Goal: Transaction & Acquisition: Purchase product/service

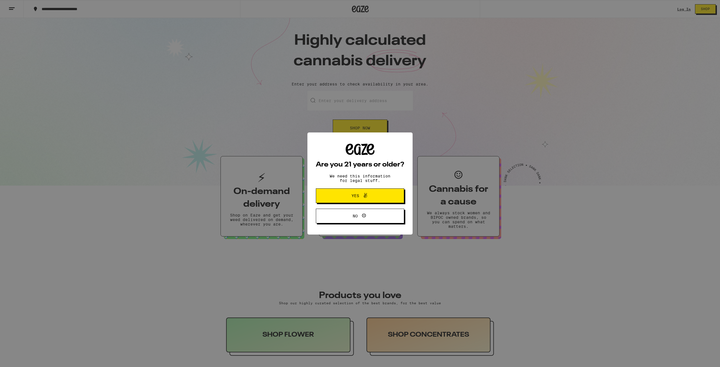
click at [382, 196] on button "Yes" at bounding box center [360, 196] width 88 height 15
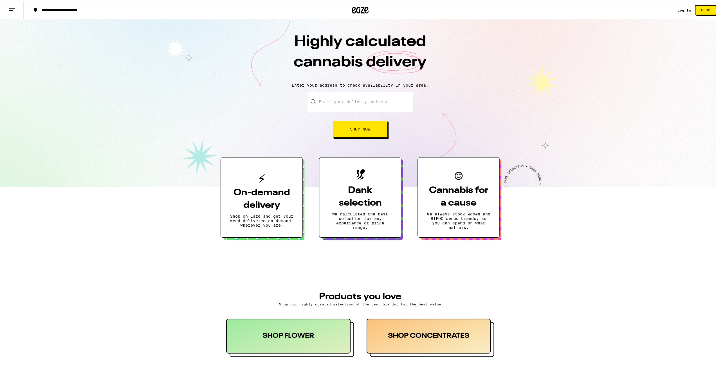
click at [683, 10] on link "Log In" at bounding box center [685, 9] width 14 height 4
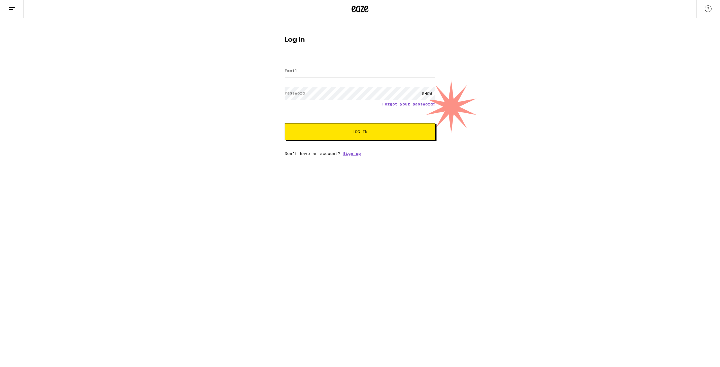
type input "[EMAIL_ADDRESS][DOMAIN_NAME]"
click at [355, 79] on div "[EMAIL_ADDRESS][DOMAIN_NAME]" at bounding box center [360, 71] width 151 height 17
click at [355, 125] on button "Log In" at bounding box center [360, 131] width 151 height 17
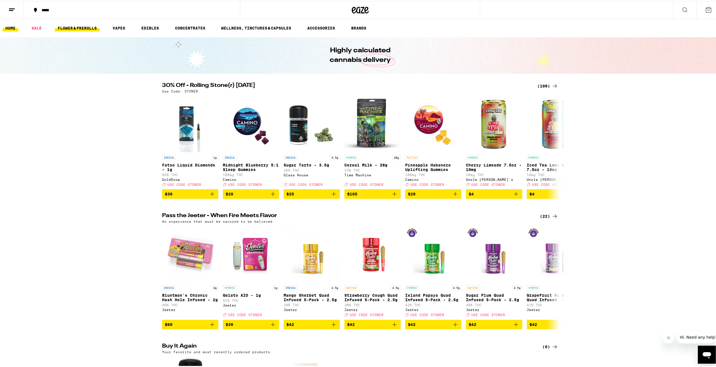
click at [78, 29] on link "FLOWER & PREROLLS" at bounding box center [77, 27] width 45 height 7
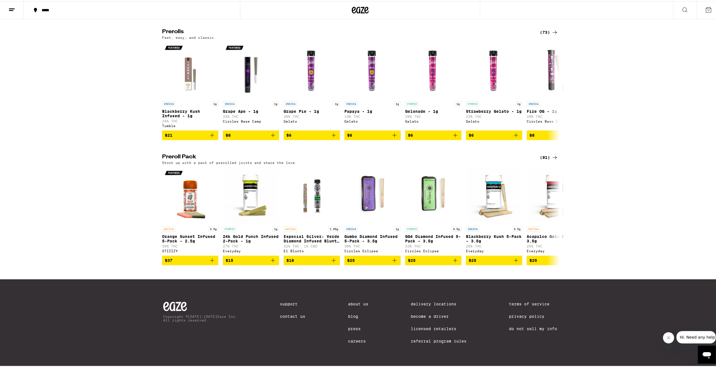
scroll to position [310, 0]
click at [545, 160] on div "(91)" at bounding box center [549, 156] width 18 height 7
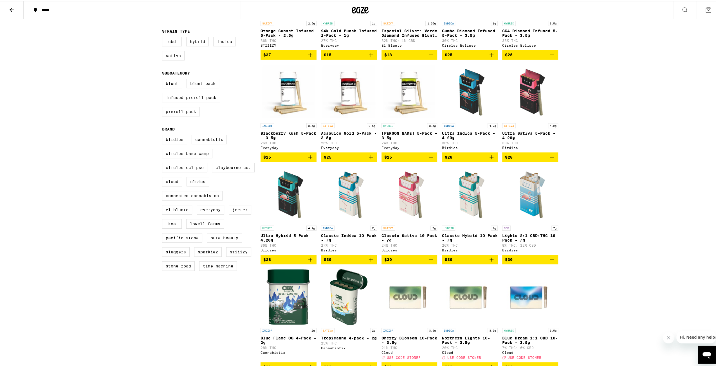
scroll to position [56, 0]
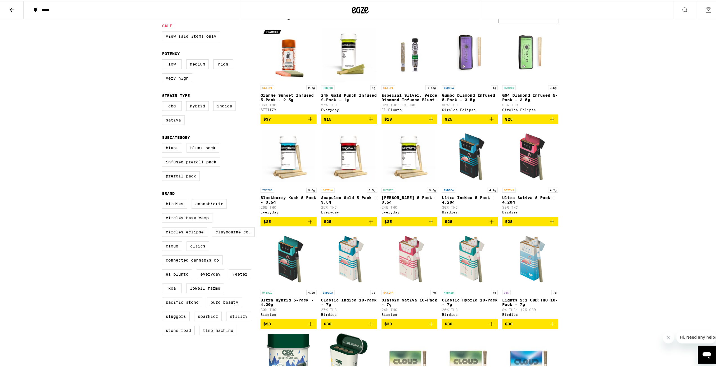
click at [180, 124] on label "Sativa" at bounding box center [173, 119] width 23 height 10
click at [164, 101] on input "Sativa" at bounding box center [163, 101] width 0 height 0
checkbox input "true"
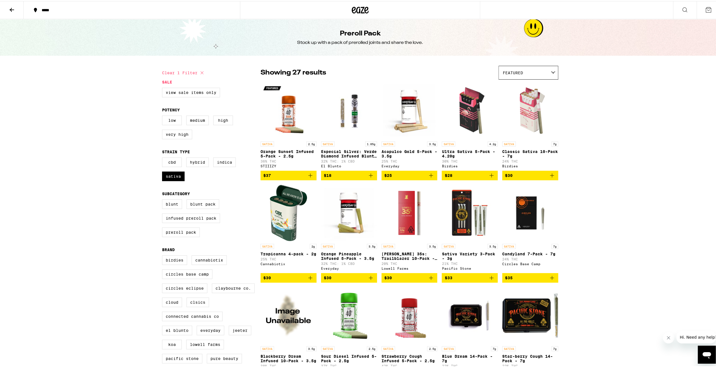
click at [550, 176] on icon "Add to bag" at bounding box center [552, 175] width 4 height 4
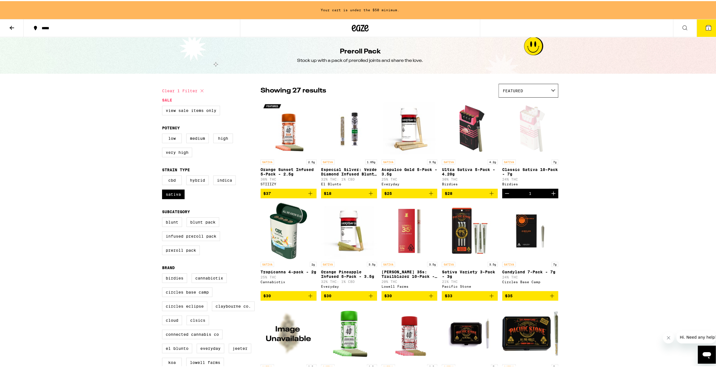
click at [354, 25] on icon at bounding box center [360, 27] width 17 height 10
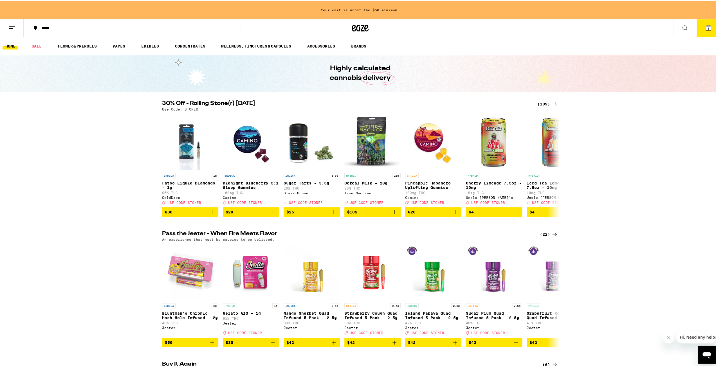
click at [675, 26] on button at bounding box center [685, 27] width 24 height 18
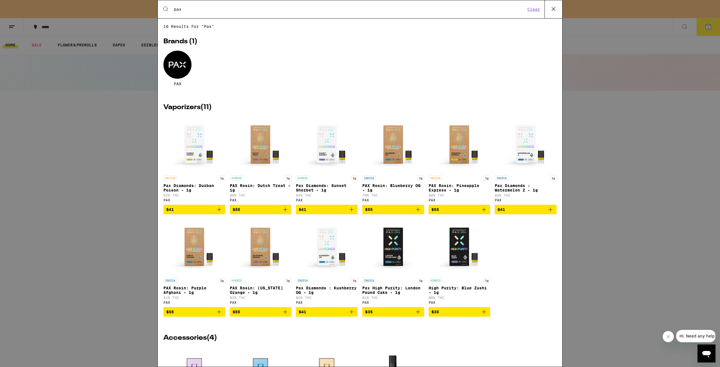
type input "pax"
click at [180, 76] on div at bounding box center [178, 65] width 28 height 28
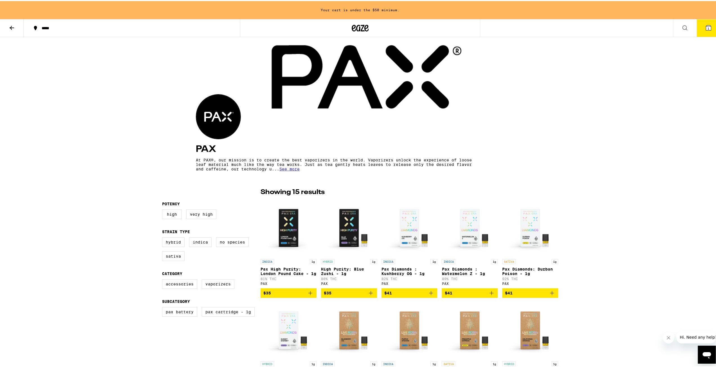
click at [355, 32] on icon at bounding box center [360, 27] width 17 height 10
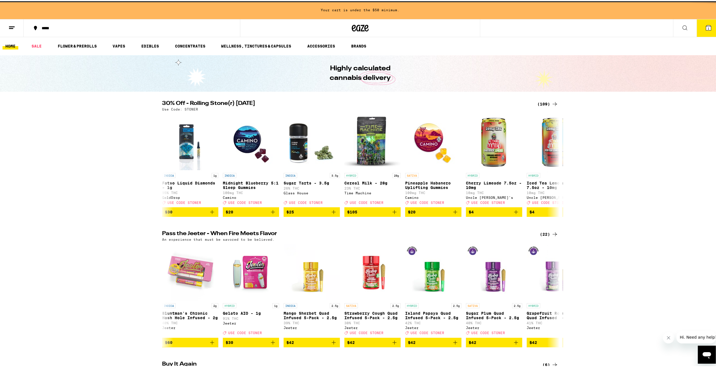
click at [705, 27] on icon at bounding box center [708, 26] width 7 height 7
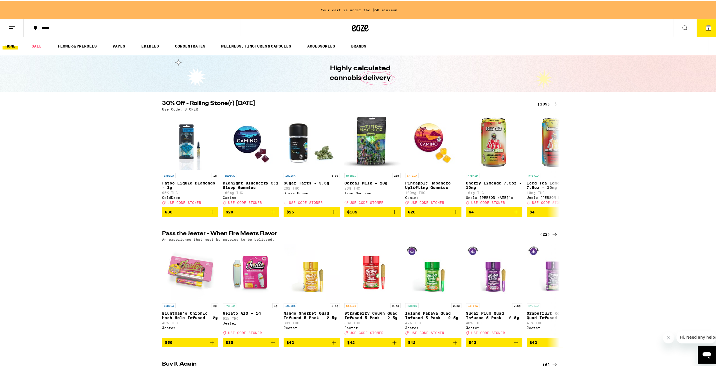
click at [699, 28] on button "1" at bounding box center [709, 26] width 24 height 17
click at [706, 28] on icon at bounding box center [708, 26] width 5 height 5
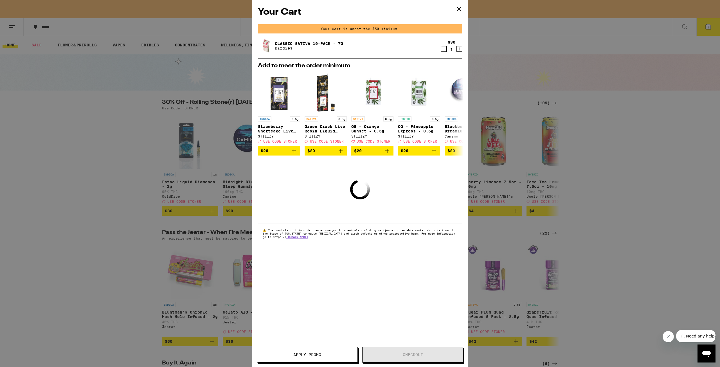
click at [459, 10] on icon at bounding box center [459, 9] width 8 height 8
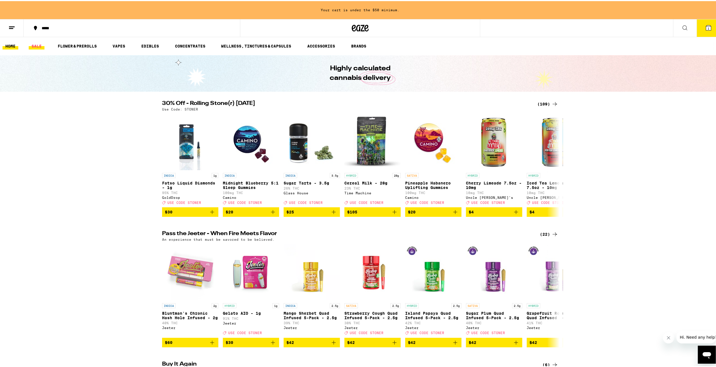
click at [33, 45] on link "SALE" at bounding box center [37, 45] width 16 height 7
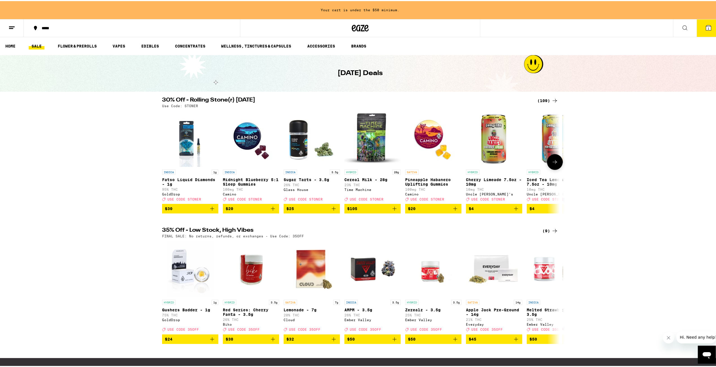
click at [555, 164] on icon at bounding box center [555, 161] width 7 height 7
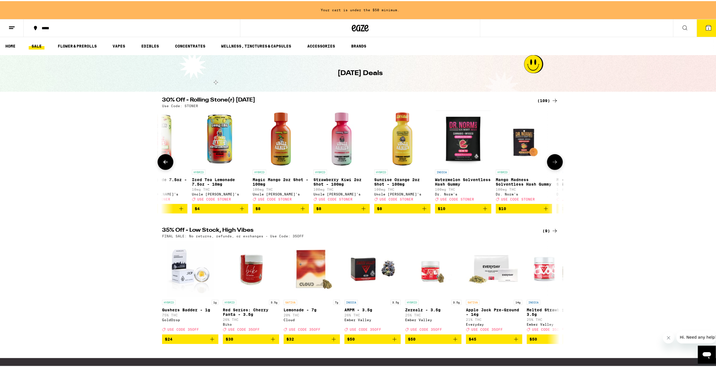
click at [555, 164] on icon at bounding box center [555, 161] width 7 height 7
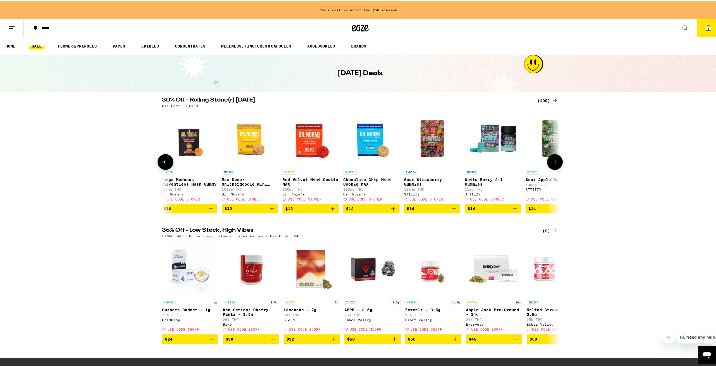
click at [555, 164] on icon at bounding box center [555, 161] width 7 height 7
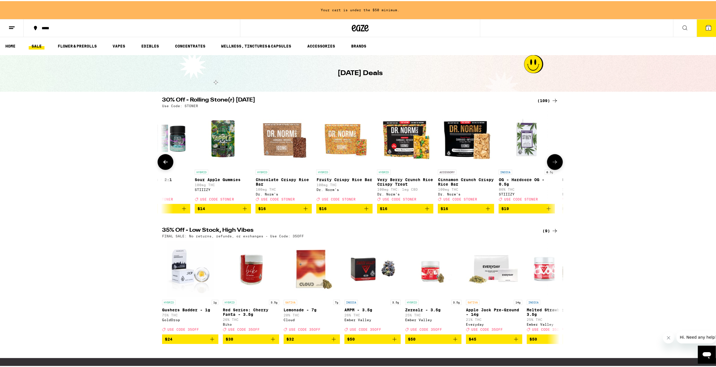
scroll to position [0, 1005]
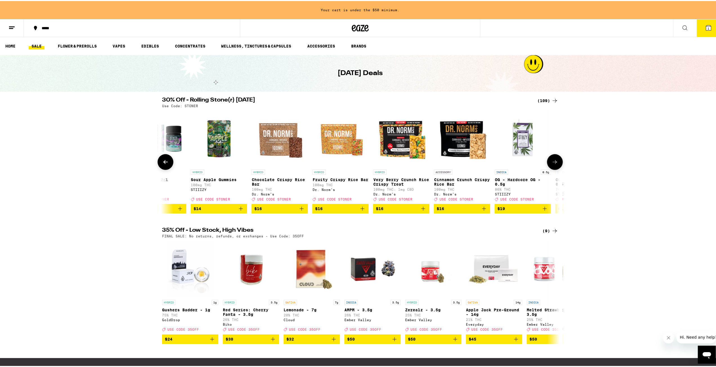
click at [555, 164] on icon at bounding box center [555, 161] width 7 height 7
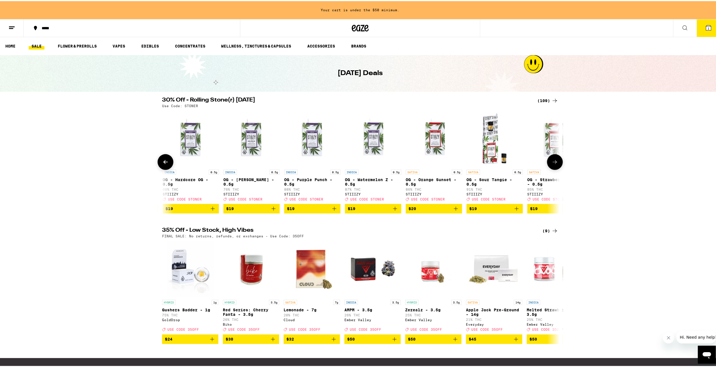
scroll to position [0, 1340]
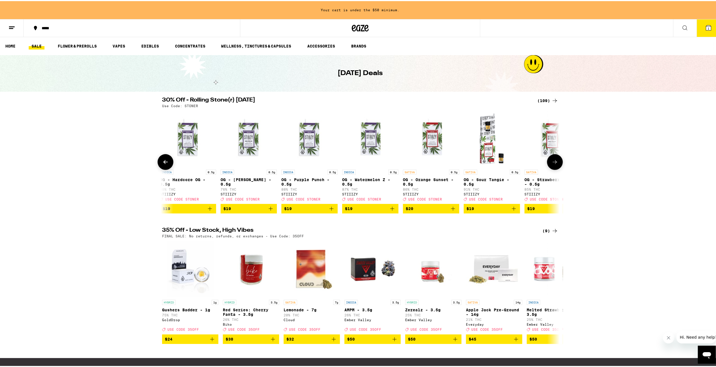
click at [555, 164] on icon at bounding box center [555, 161] width 7 height 7
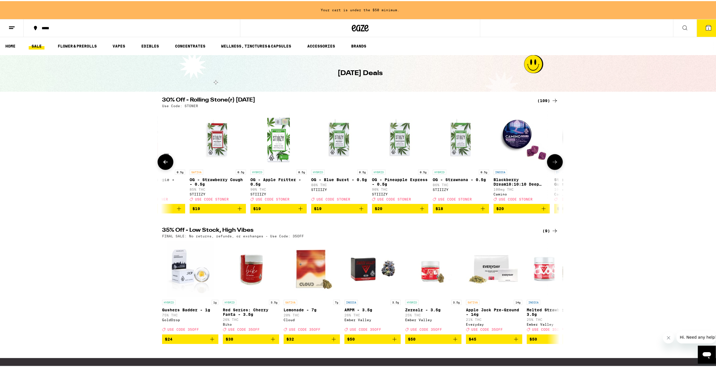
click at [555, 164] on icon at bounding box center [555, 161] width 7 height 7
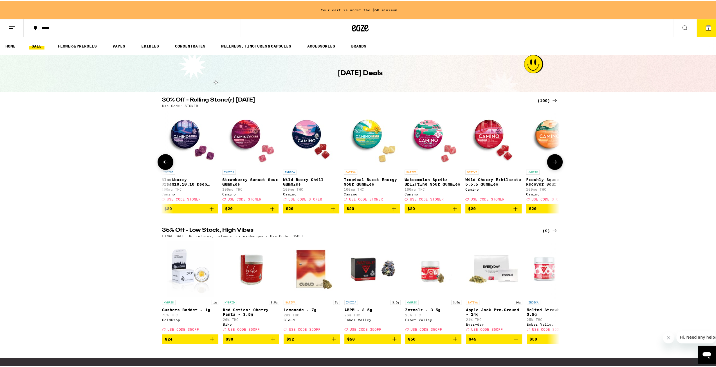
scroll to position [0, 2009]
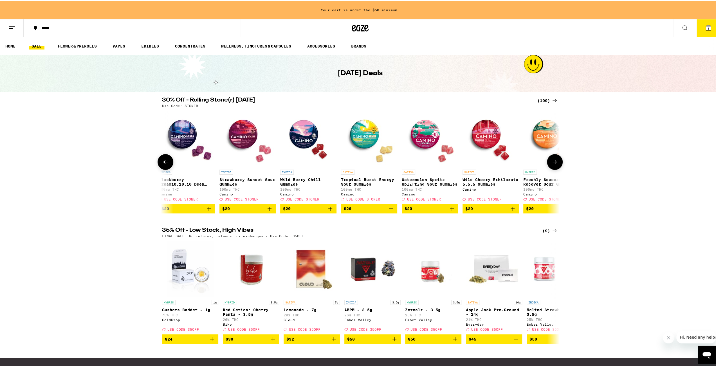
click at [555, 164] on icon at bounding box center [555, 161] width 7 height 7
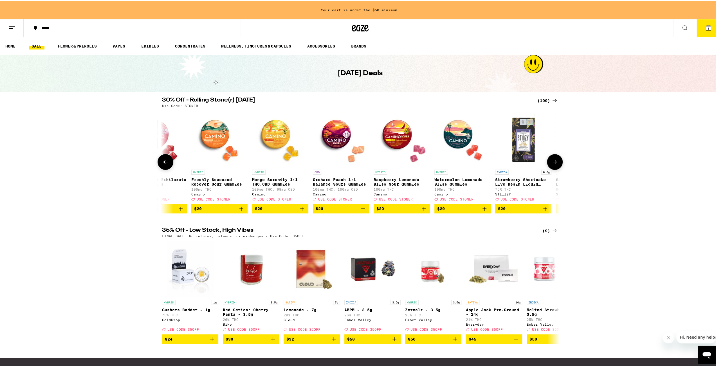
scroll to position [0, 2344]
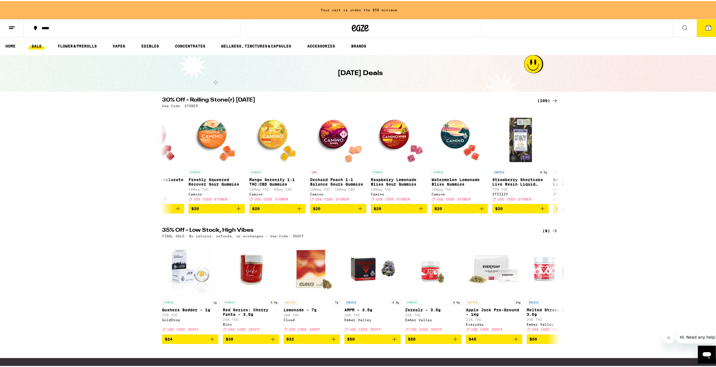
click at [548, 100] on div "(109)" at bounding box center [548, 99] width 21 height 7
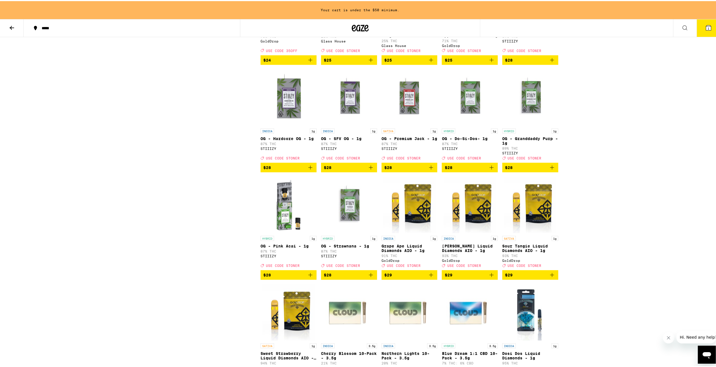
scroll to position [961, 0]
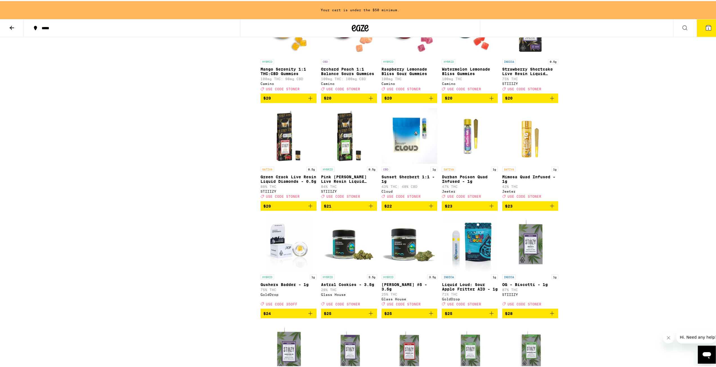
click at [10, 23] on icon at bounding box center [11, 26] width 7 height 7
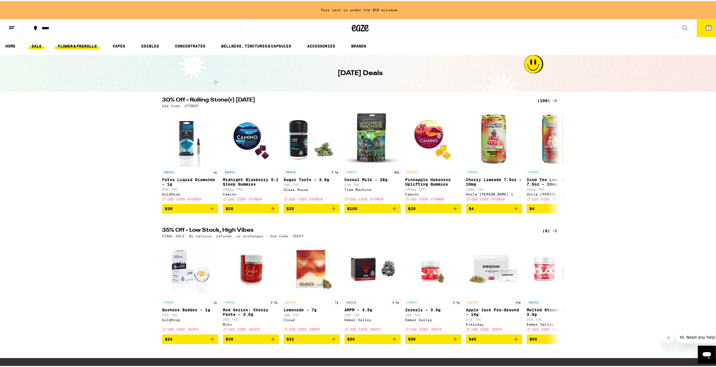
click at [88, 45] on link "FLOWER & PREROLLS" at bounding box center [77, 45] width 45 height 7
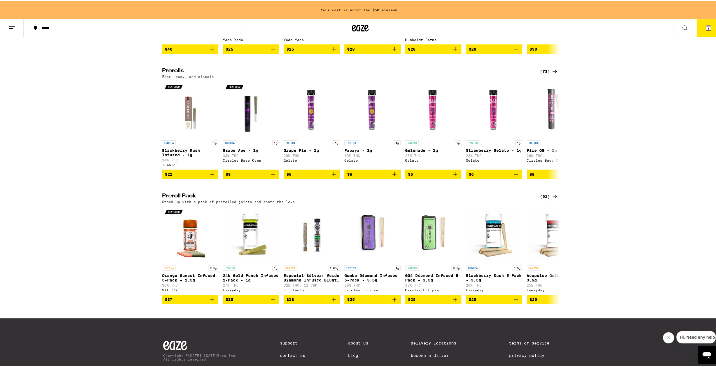
scroll to position [253, 0]
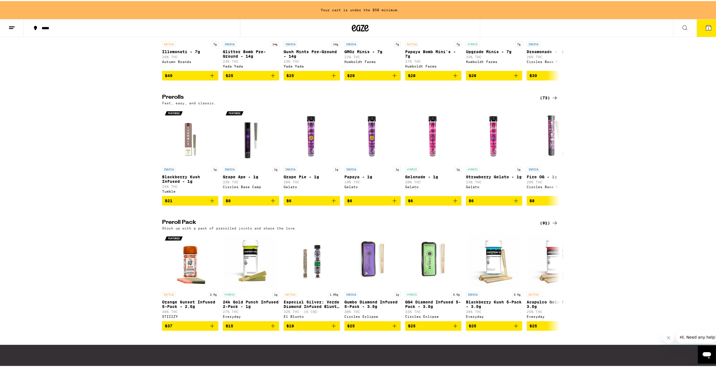
click at [549, 225] on div "(91)" at bounding box center [549, 222] width 18 height 7
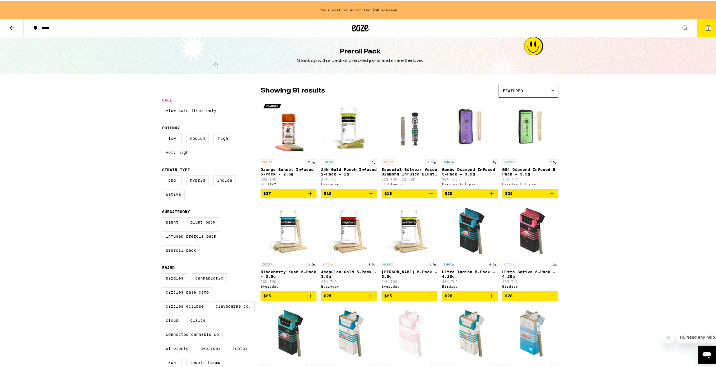
click at [431, 298] on icon "Add to bag" at bounding box center [431, 295] width 7 height 7
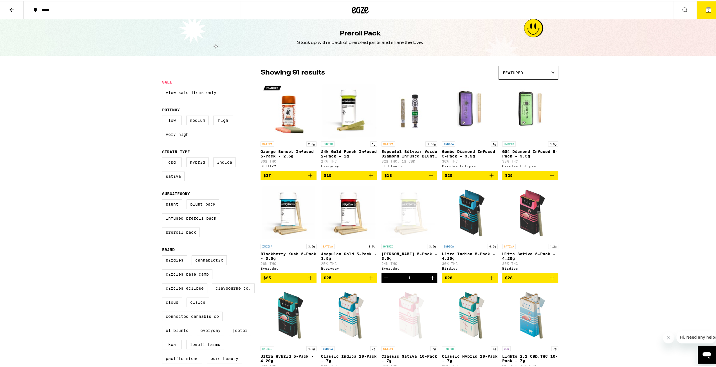
click at [709, 13] on button "2" at bounding box center [709, 8] width 24 height 17
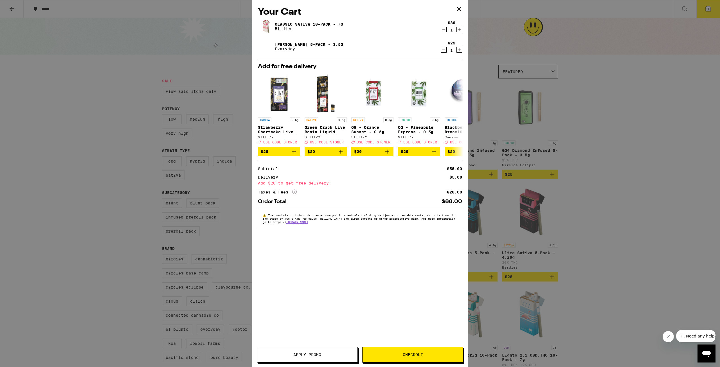
click at [379, 351] on button "Checkout" at bounding box center [412, 355] width 101 height 16
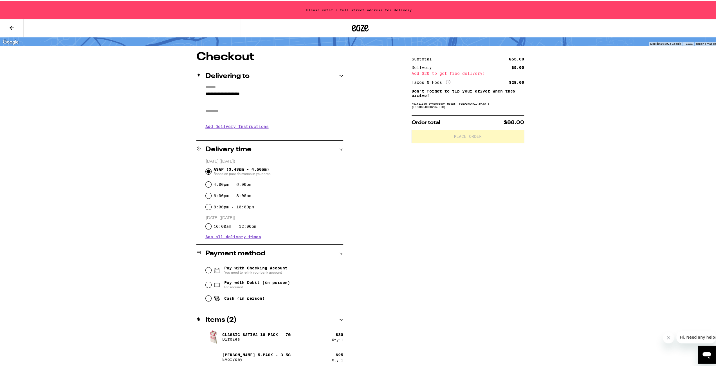
scroll to position [37, 0]
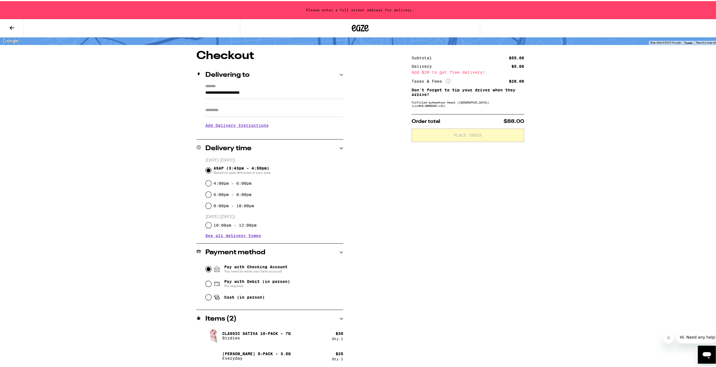
click at [208, 267] on input "Pay with Checking Account You need to relink your bank account" at bounding box center [209, 268] width 6 height 6
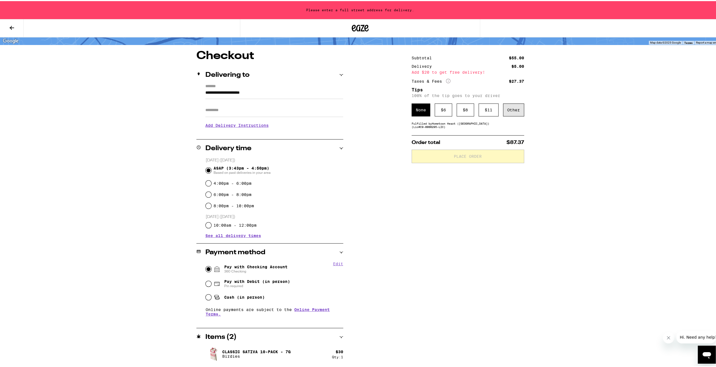
click at [509, 114] on div "Other" at bounding box center [513, 108] width 21 height 13
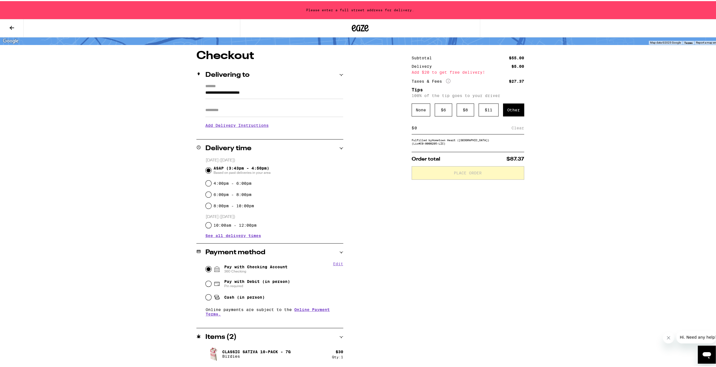
click at [508, 129] on input at bounding box center [462, 126] width 97 height 5
drag, startPoint x: 463, startPoint y: 129, endPoint x: 407, endPoint y: 129, distance: 55.7
click at [407, 129] on div "**********" at bounding box center [360, 217] width 405 height 337
type input "5"
click at [514, 130] on div "Save" at bounding box center [519, 127] width 10 height 12
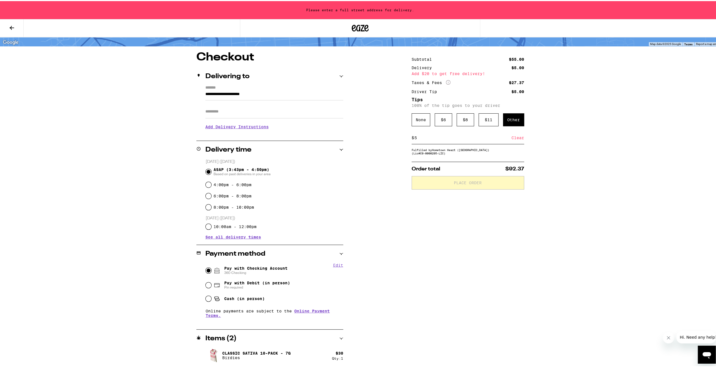
scroll to position [0, 0]
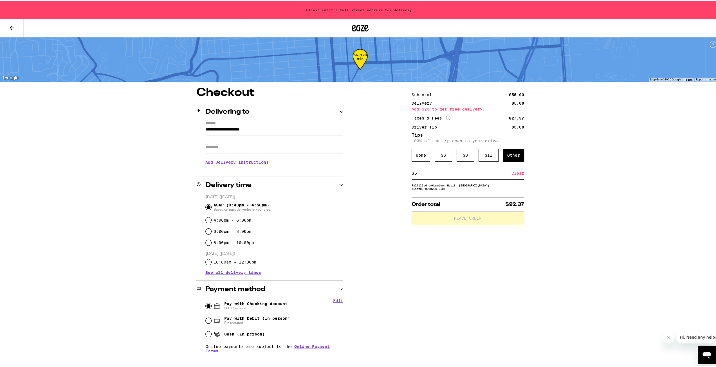
click at [433, 303] on div "Subtotal $55.00 Delivery $5.00 Add $20 to get free delivery! Taxes & Fees More …" at bounding box center [468, 254] width 113 height 337
click at [461, 243] on div "Subtotal $55.00 Delivery $5.00 Add $20 to get free delivery! Taxes & Fees More …" at bounding box center [468, 254] width 113 height 337
click at [272, 131] on input "**********" at bounding box center [274, 130] width 138 height 10
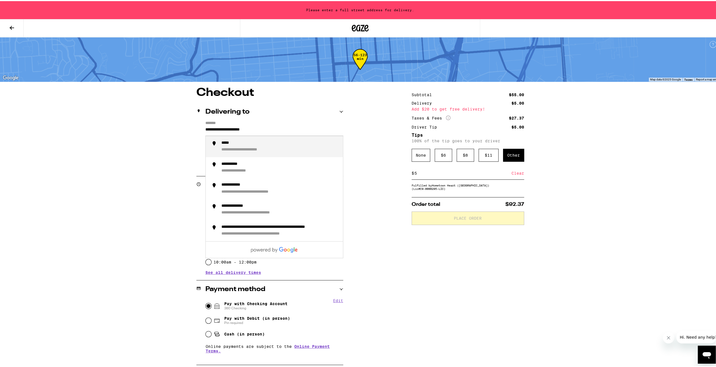
drag, startPoint x: 276, startPoint y: 129, endPoint x: 187, endPoint y: 125, distance: 89.3
click at [187, 125] on div "**********" at bounding box center [360, 254] width 405 height 337
click at [256, 147] on div "**********" at bounding box center [279, 146] width 117 height 12
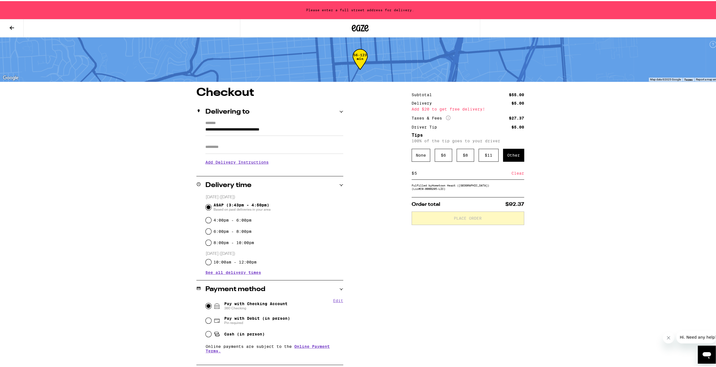
type input "**********"
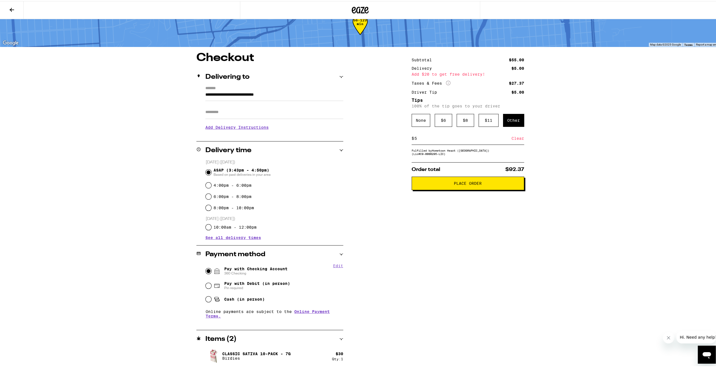
scroll to position [9, 0]
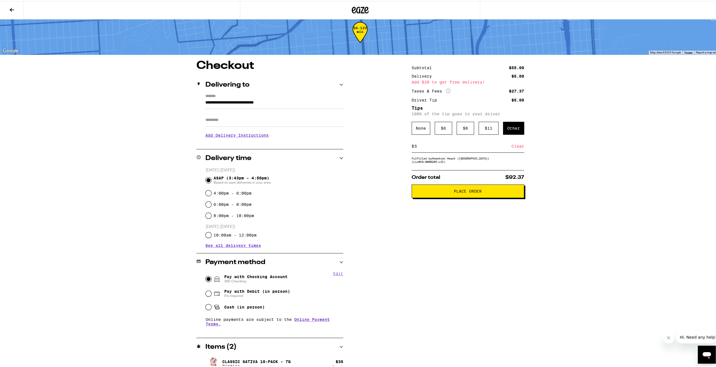
click at [449, 192] on span "Place Order" at bounding box center [468, 190] width 103 height 4
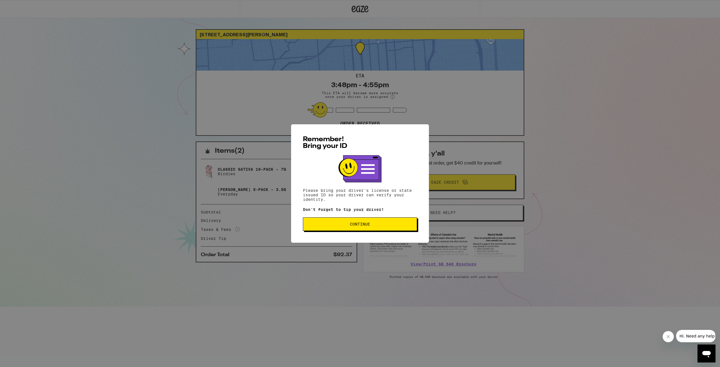
click at [393, 226] on span "Continue" at bounding box center [360, 224] width 105 height 4
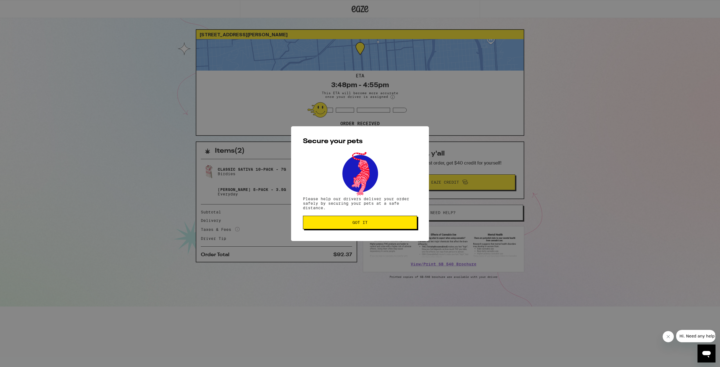
click at [387, 223] on span "Got it" at bounding box center [360, 223] width 105 height 4
